Goal: Information Seeking & Learning: Check status

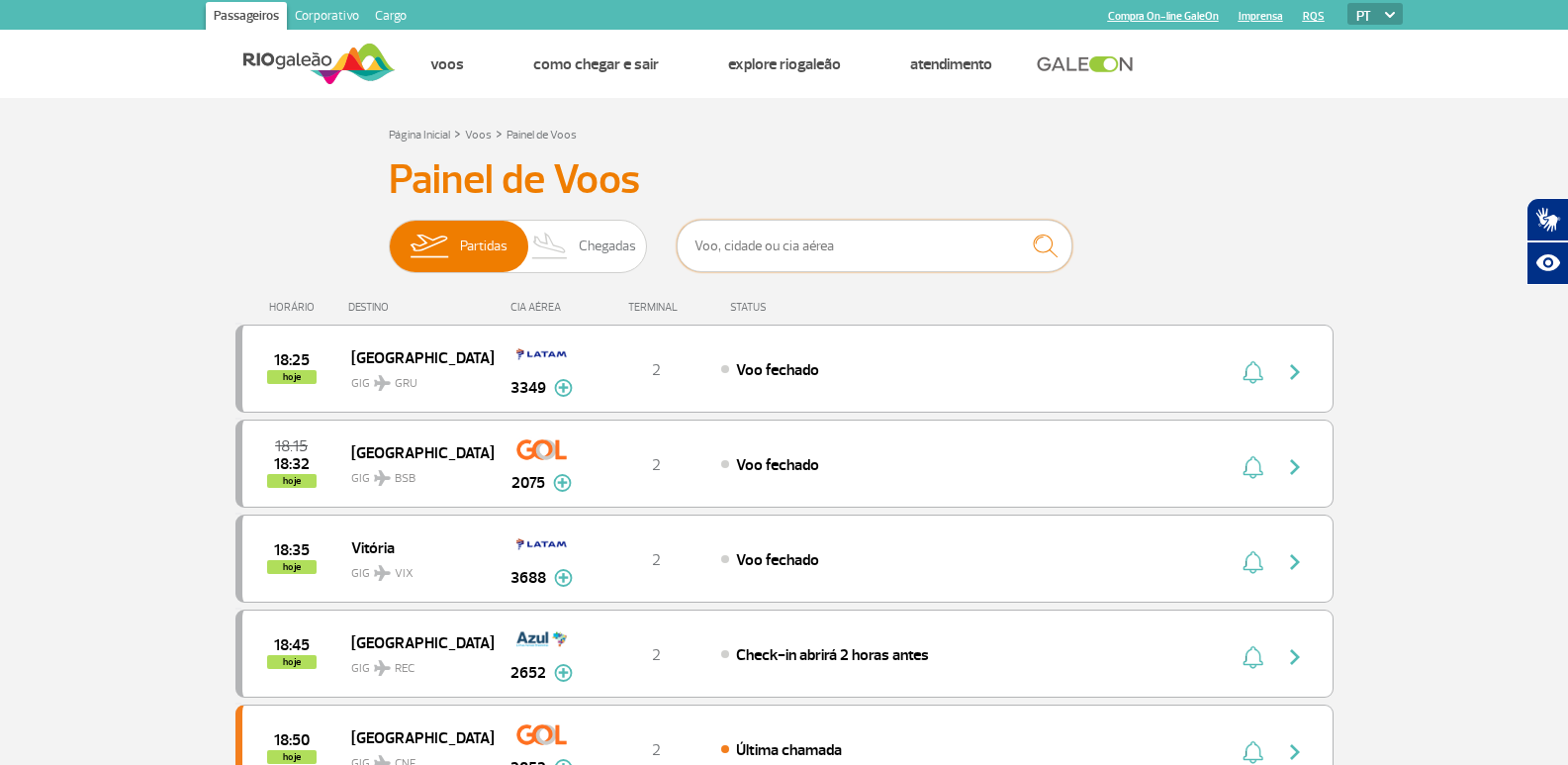
click at [753, 251] on input "text" at bounding box center [874, 246] width 396 height 52
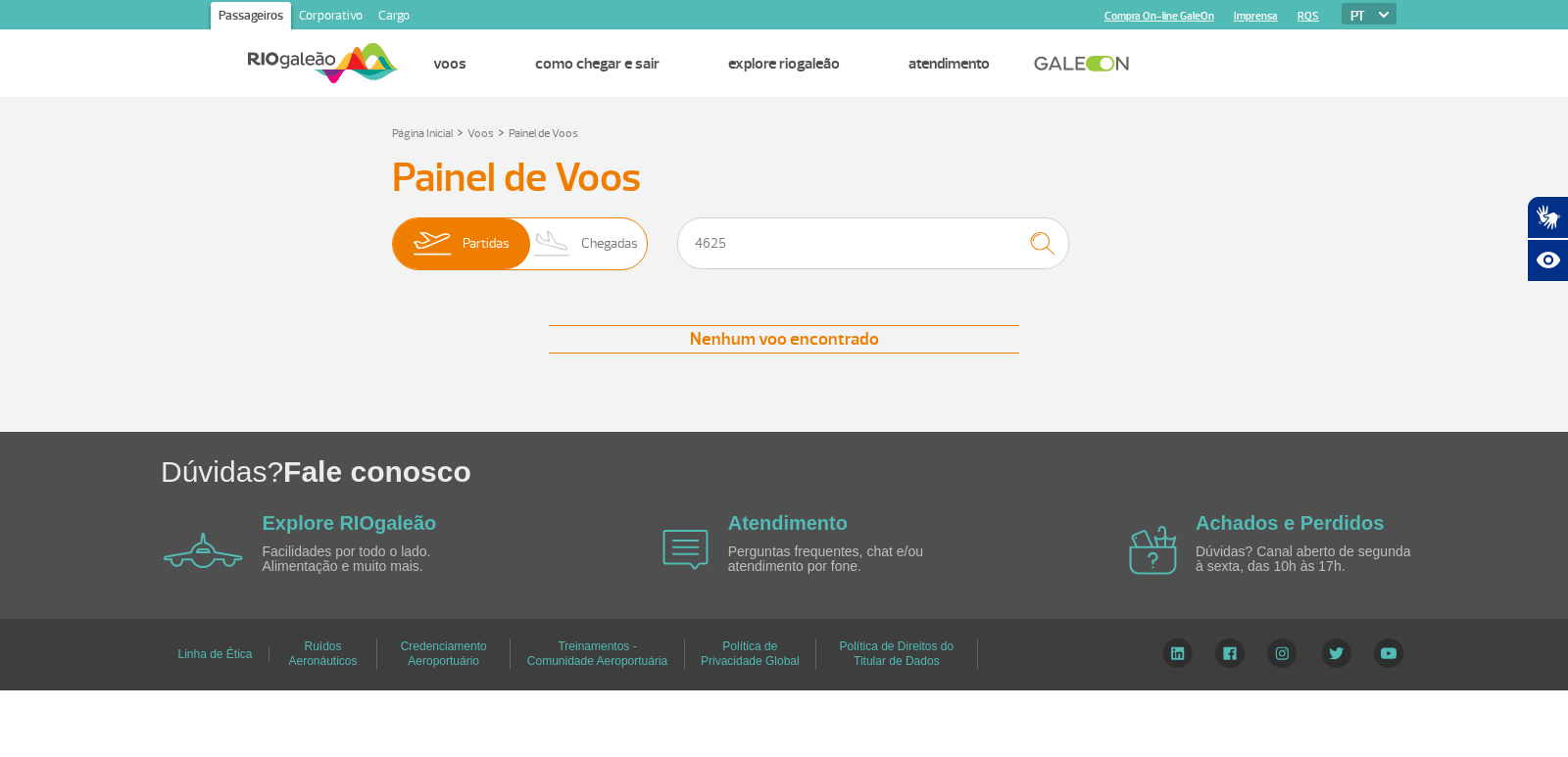
click at [611, 251] on span "Chegadas" at bounding box center [609, 243] width 56 height 50
click at [392, 235] on input "Partidas Chegadas" at bounding box center [392, 235] width 0 height 0
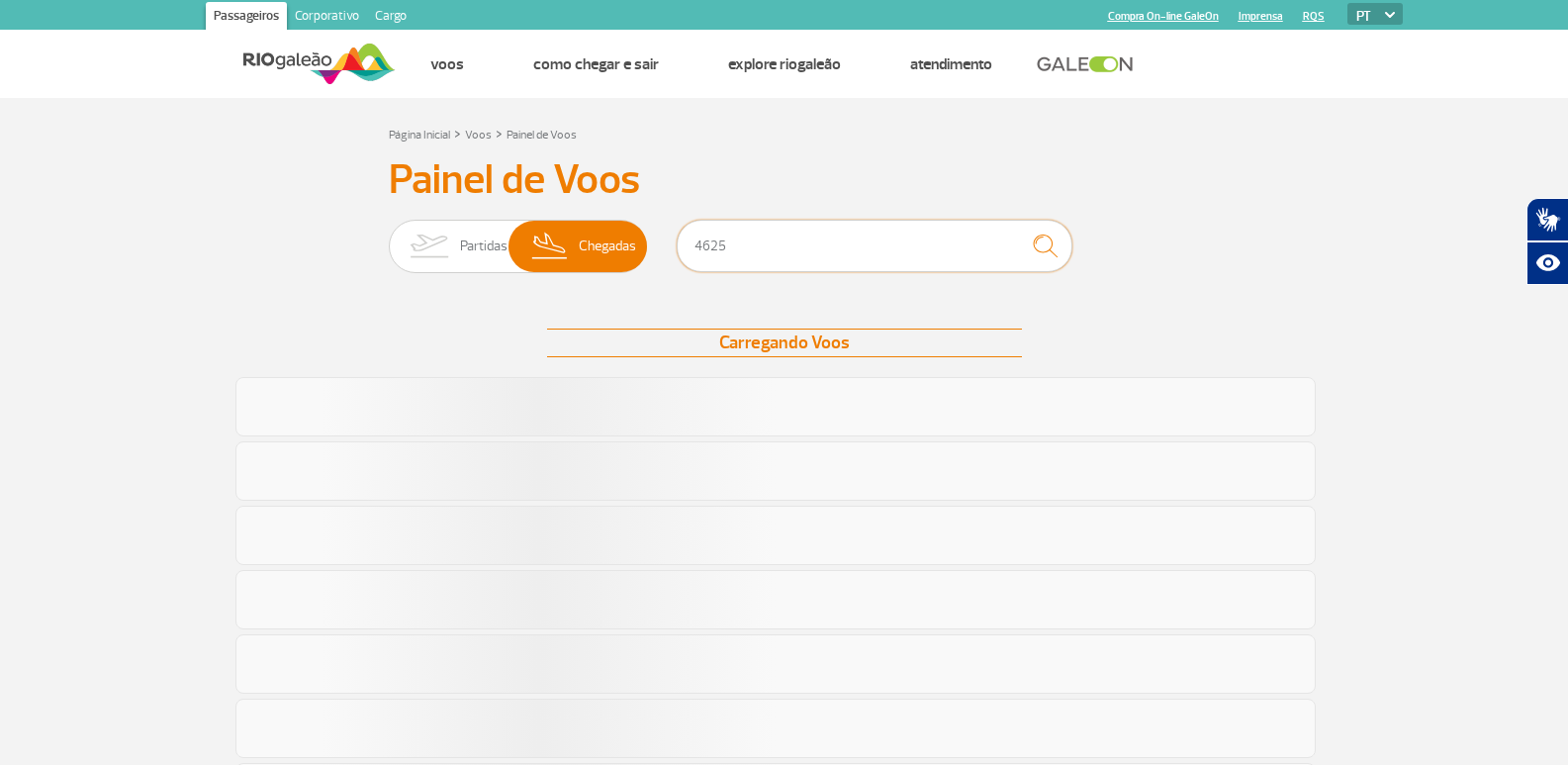
click at [744, 250] on input "4625" at bounding box center [874, 246] width 396 height 52
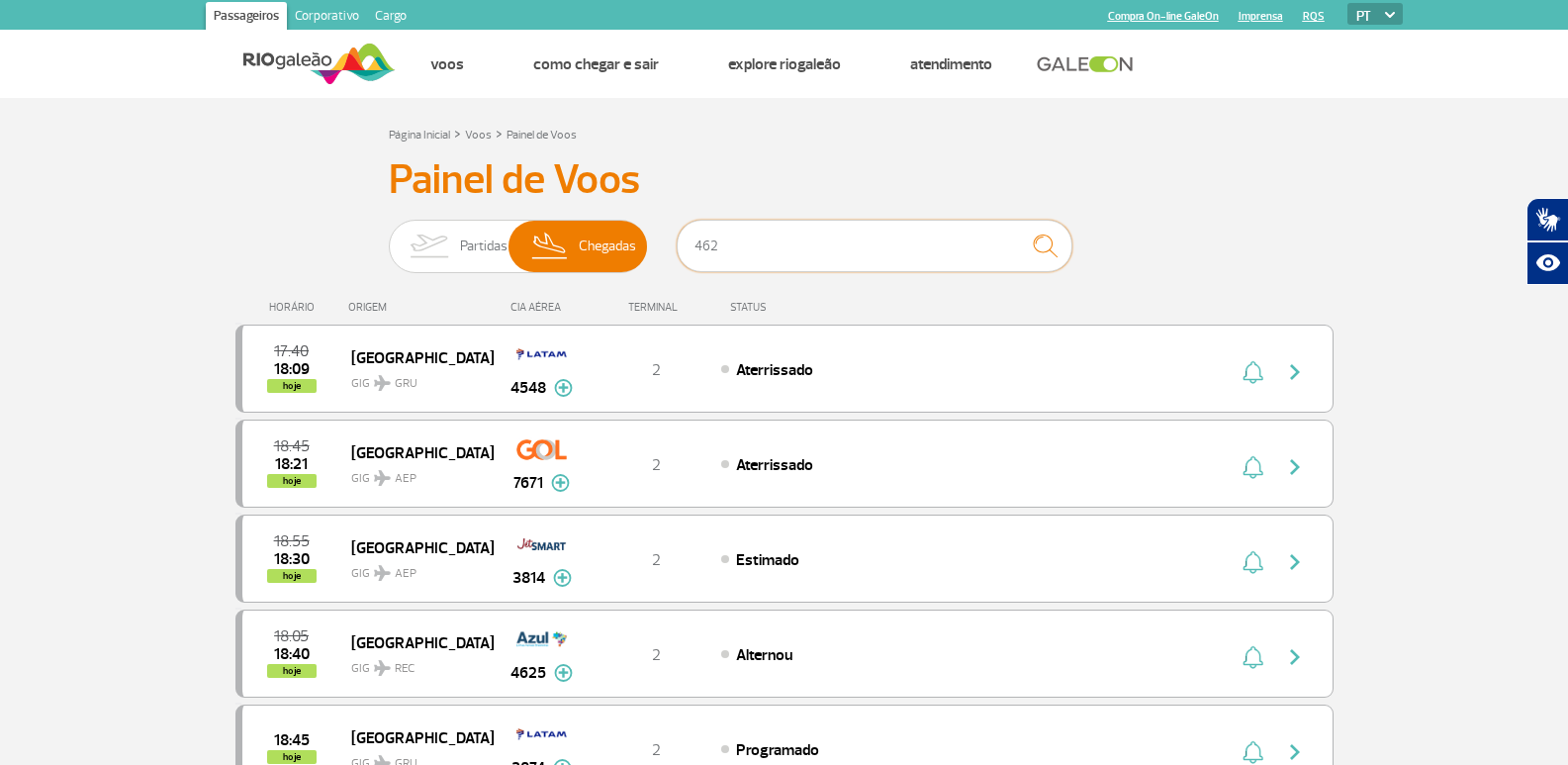
type input "4625"
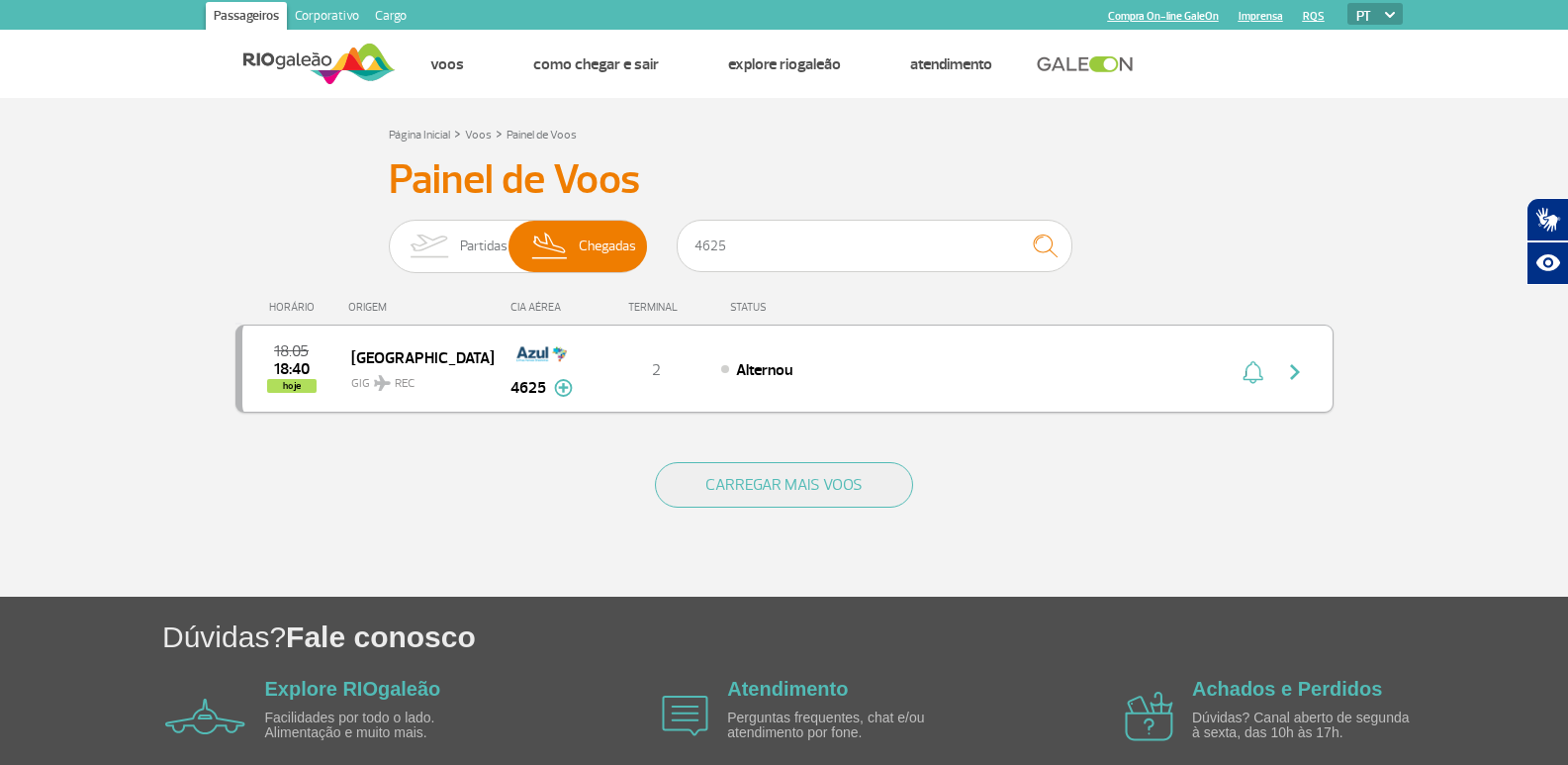
click at [1298, 375] on img "button" at bounding box center [1295, 372] width 24 height 24
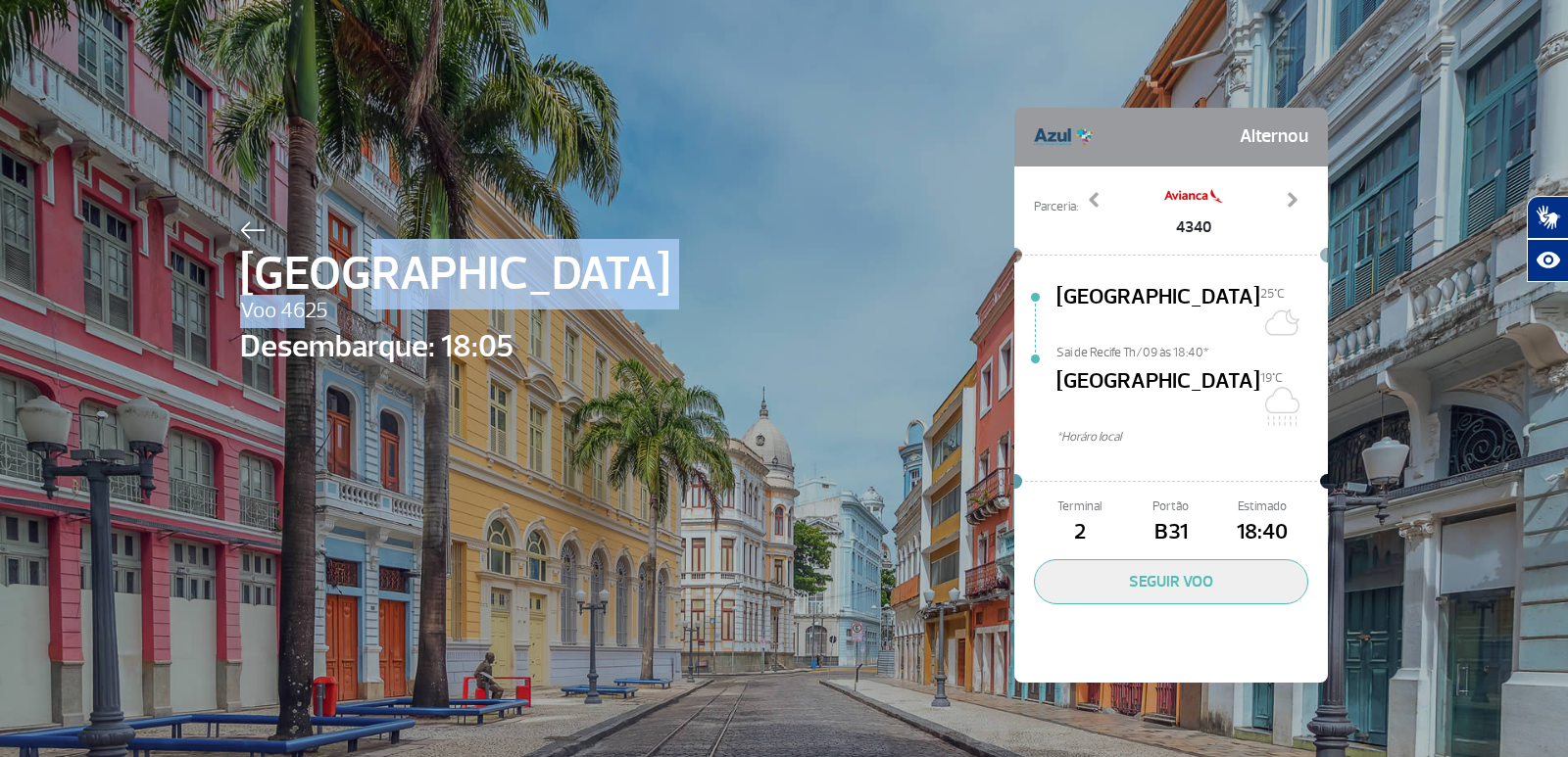
drag, startPoint x: 331, startPoint y: 305, endPoint x: 294, endPoint y: 302, distance: 37.1
click at [294, 302] on div "Recife Voo 4625 Desembarque: 18:05" at bounding box center [454, 425] width 430 height 419
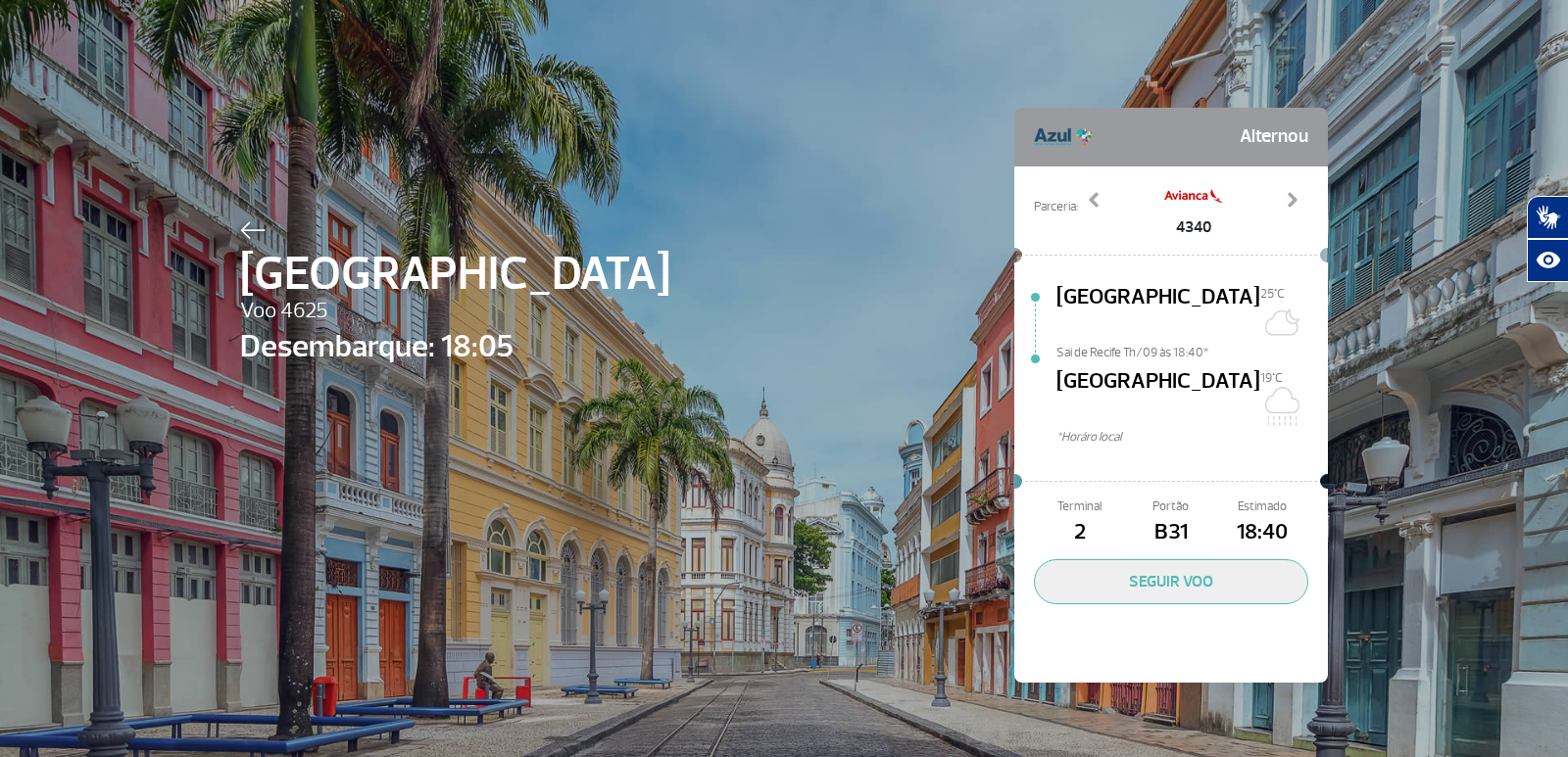
click at [328, 311] on span "Voo 4625" at bounding box center [454, 312] width 430 height 34
drag, startPoint x: 274, startPoint y: 310, endPoint x: 319, endPoint y: 310, distance: 45.0
click at [319, 310] on span "Voo 4625" at bounding box center [454, 312] width 430 height 34
drag, startPoint x: 1228, startPoint y: 486, endPoint x: 1293, endPoint y: 485, distance: 65.0
click at [1293, 517] on span "18:40" at bounding box center [1262, 533] width 91 height 34
